Goal: Find specific page/section: Find specific page/section

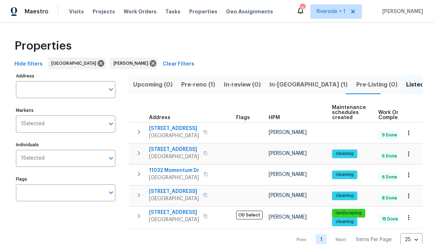
scroll to position [20, 0]
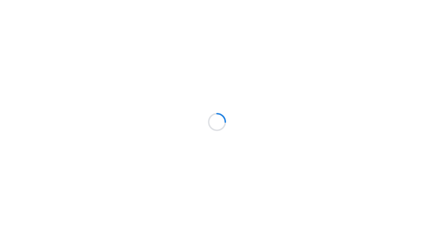
click at [276, 0] on html at bounding box center [217, 0] width 434 height 0
